Goal: Check status: Check status

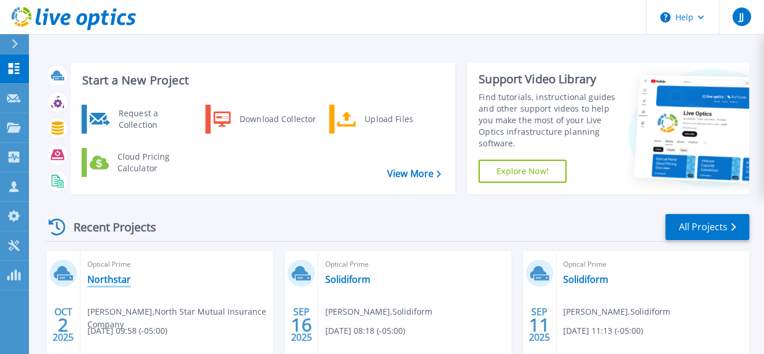
click at [114, 285] on link "Northstar" at bounding box center [108, 280] width 43 height 12
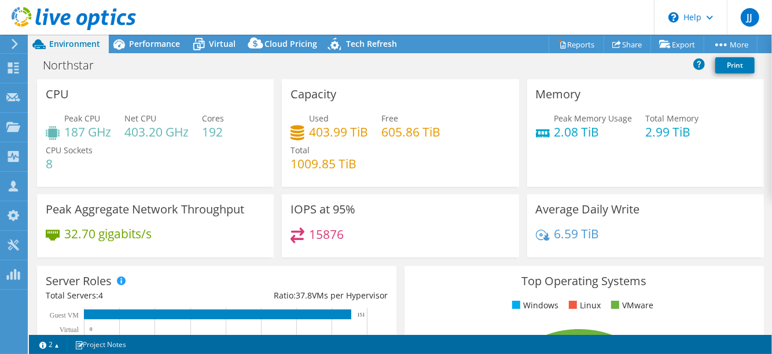
select select "USD"
click at [154, 38] on div "Performance" at bounding box center [149, 44] width 80 height 19
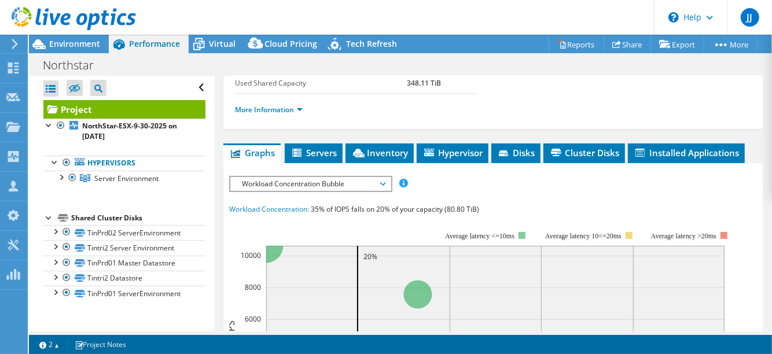
scroll to position [262, 0]
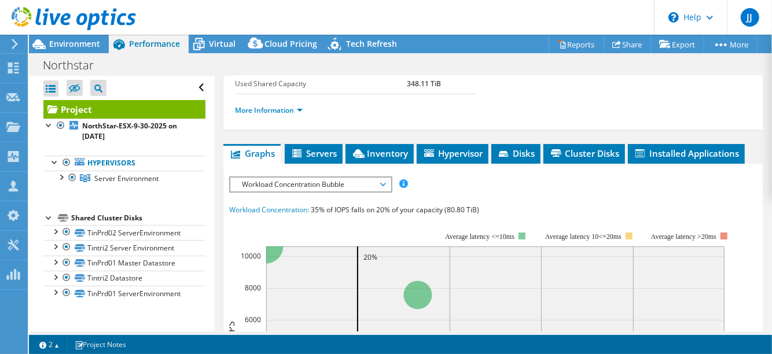
click at [300, 164] on li "Servers" at bounding box center [314, 154] width 58 height 20
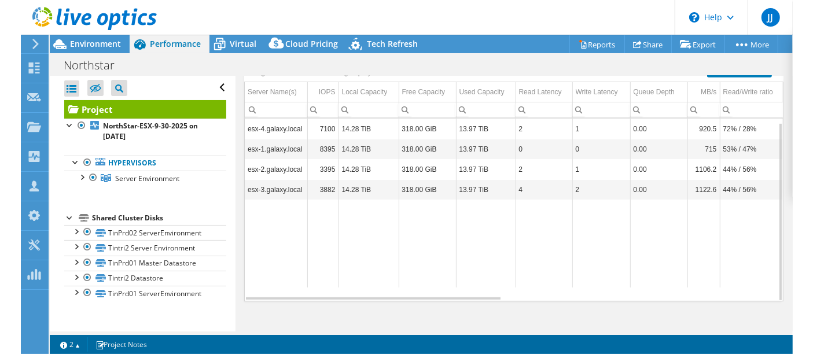
scroll to position [368, 0]
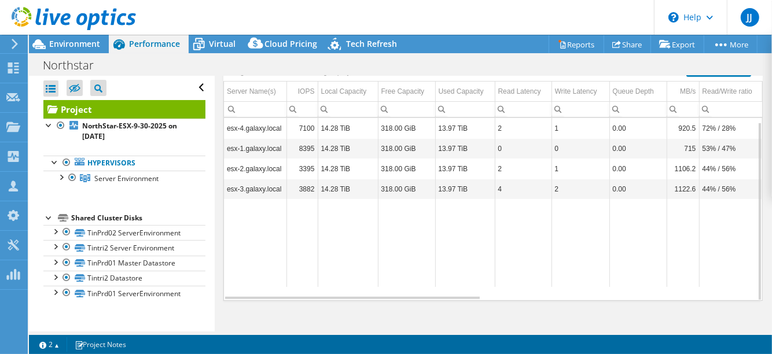
click at [384, 58] on li "Inventory" at bounding box center [379, 48] width 68 height 20
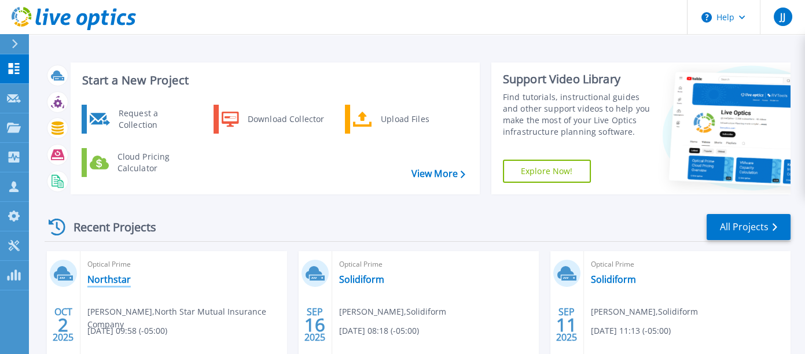
click at [117, 285] on link "Northstar" at bounding box center [108, 280] width 43 height 12
